Goal: Information Seeking & Learning: Learn about a topic

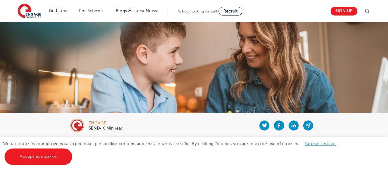
scroll to position [30, 0]
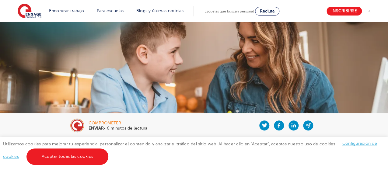
click at [310, 45] on img at bounding box center [194, 53] width 388 height 124
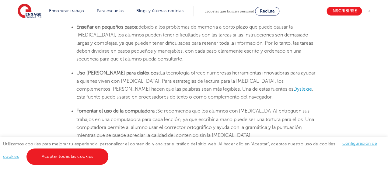
scroll to position [1126, 0]
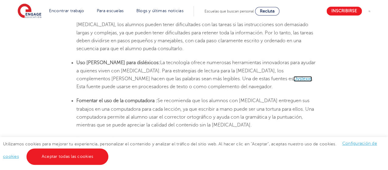
click at [293, 76] on font "Dyslexie" at bounding box center [302, 78] width 19 height 5
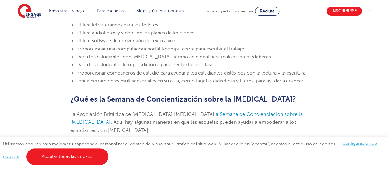
scroll to position [1495, 0]
